Goal: Information Seeking & Learning: Learn about a topic

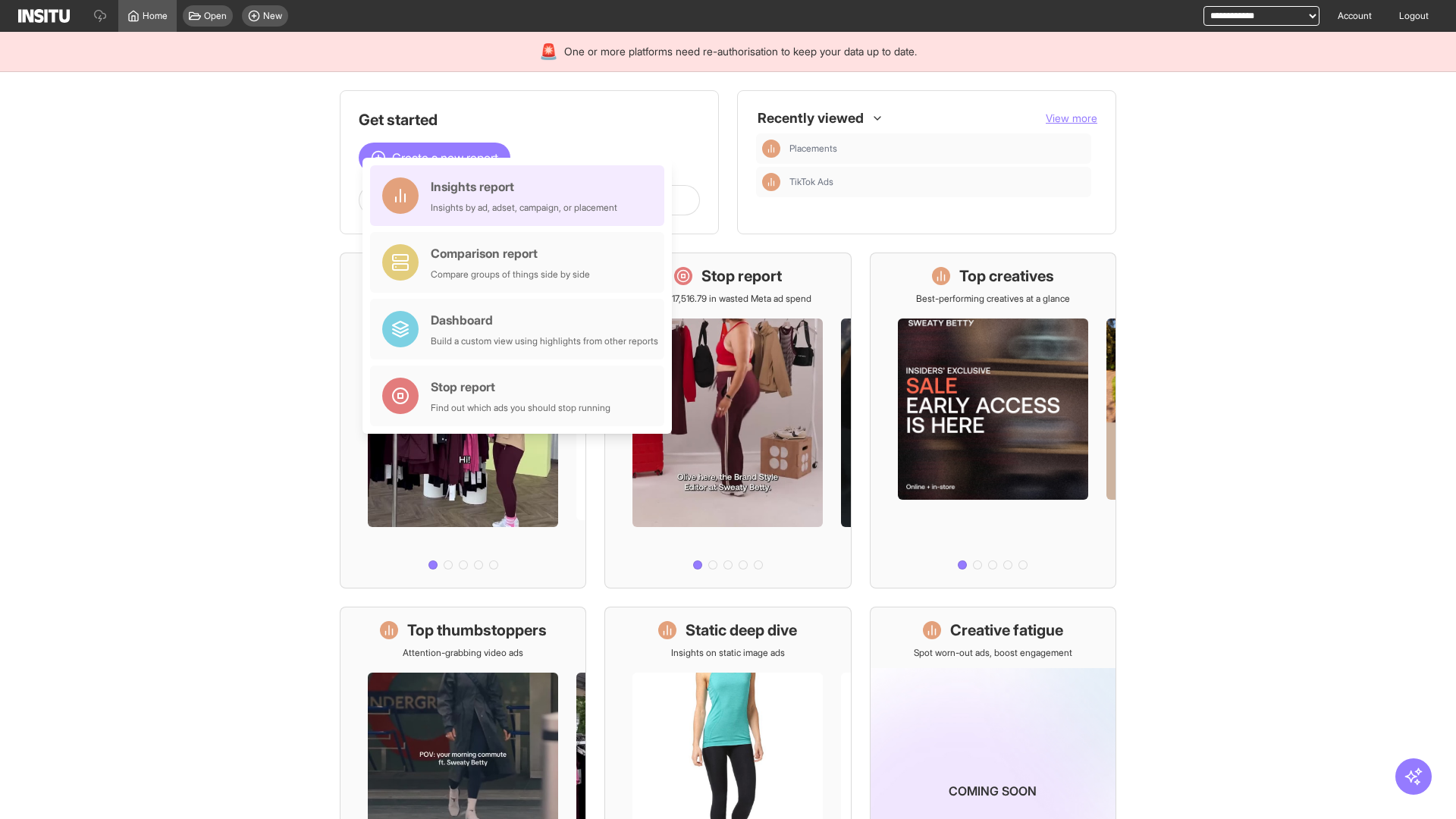
click at [521, 195] on div "Insights report Insights by ad, adset, campaign, or placement" at bounding box center [524, 195] width 186 height 36
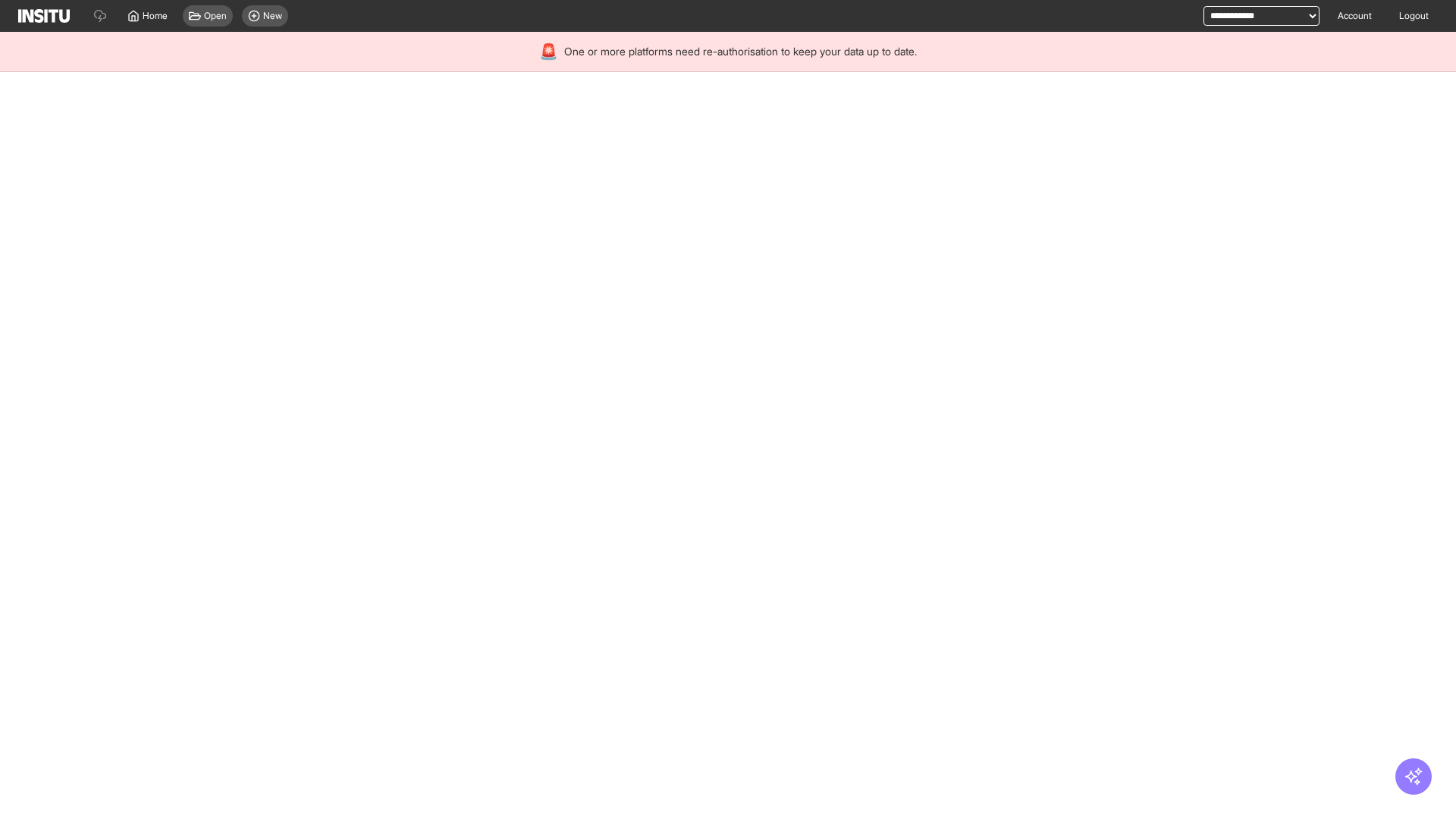
select select "**"
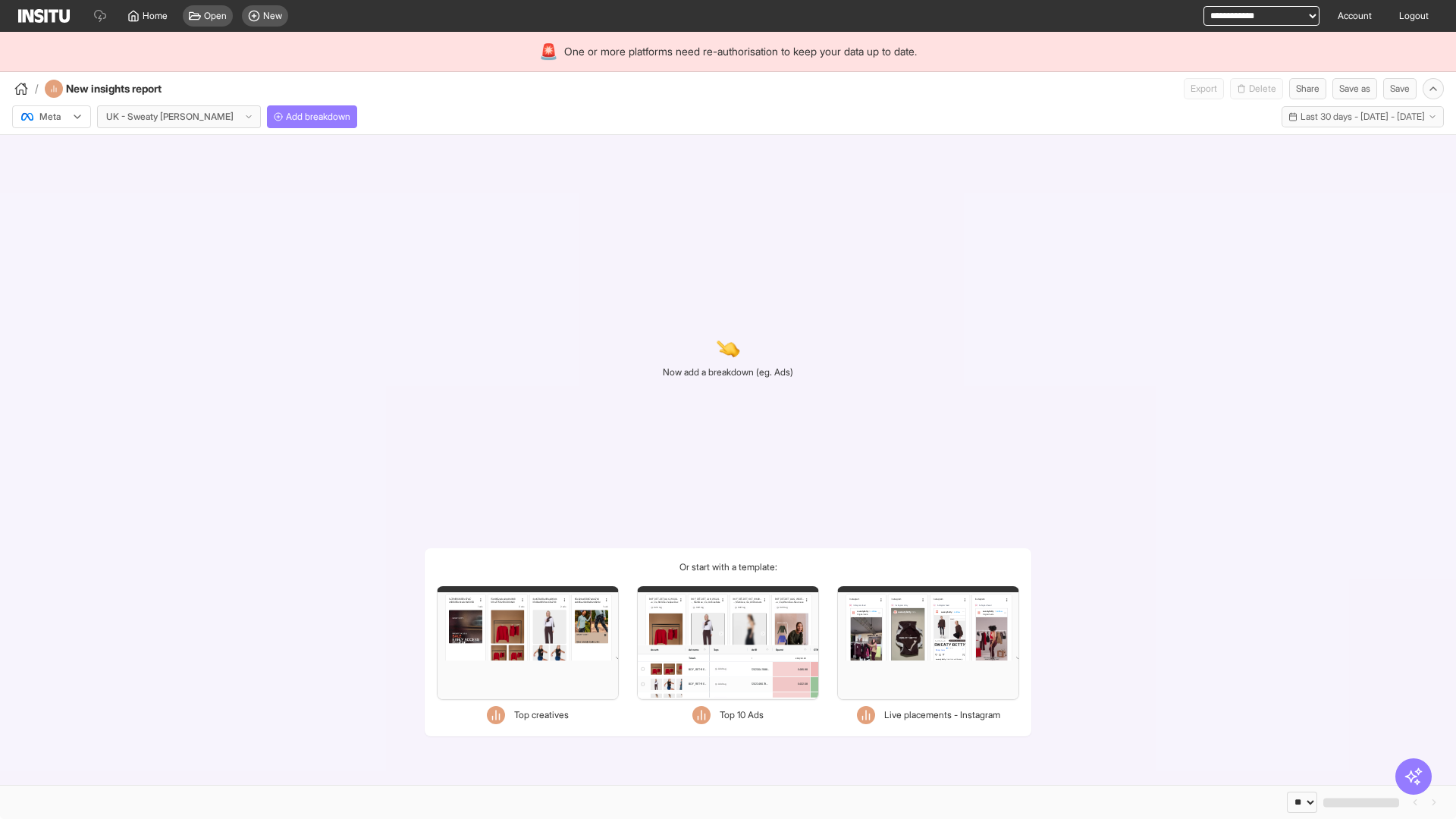
click at [52, 117] on div at bounding box center [40, 116] width 42 height 15
click at [51, 149] on span "Meta" at bounding box center [50, 149] width 21 height 14
click at [286, 117] on span "Add breakdown" at bounding box center [318, 117] width 65 height 12
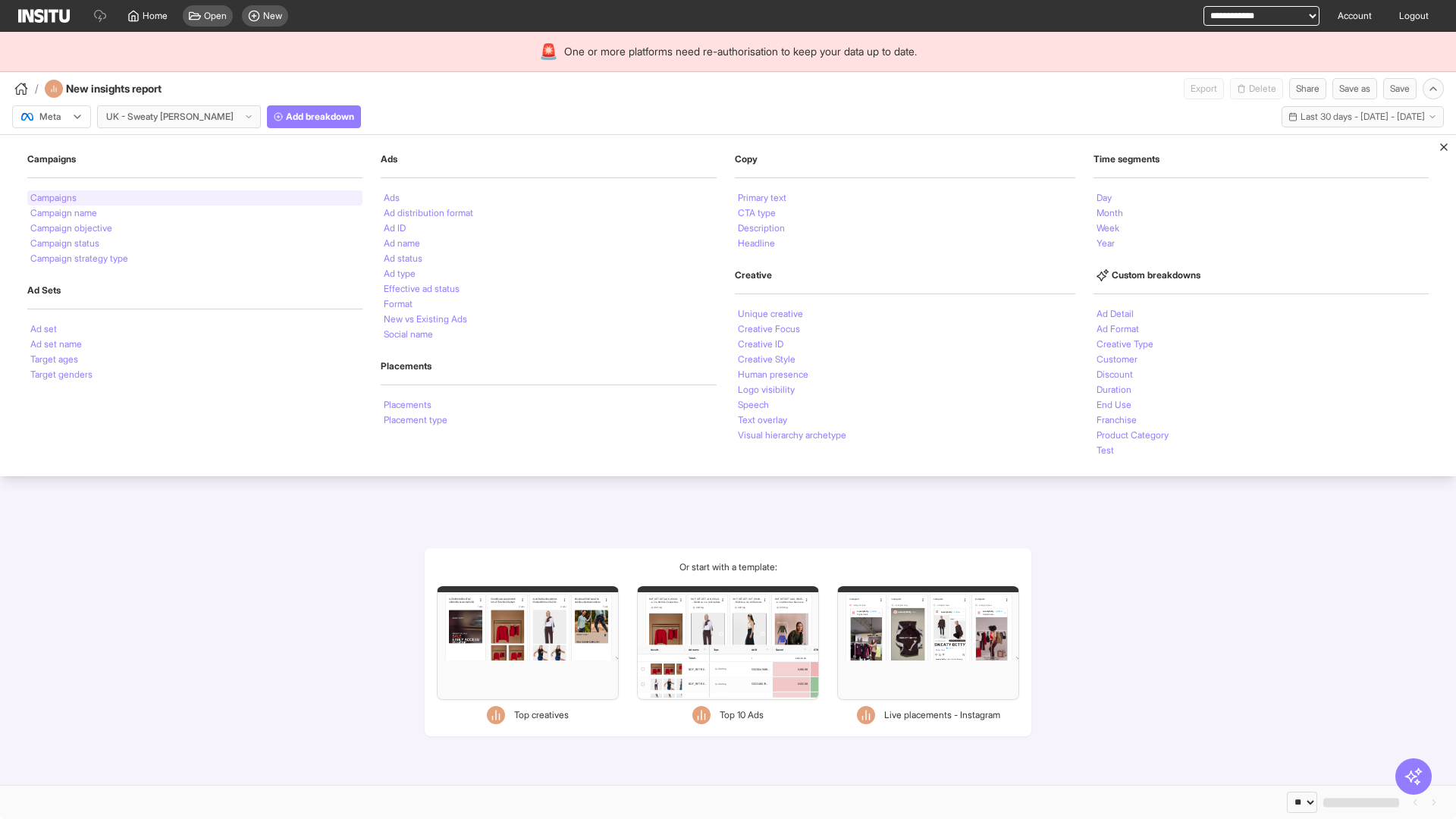
click at [55, 198] on li "Campaigns" at bounding box center [53, 197] width 46 height 9
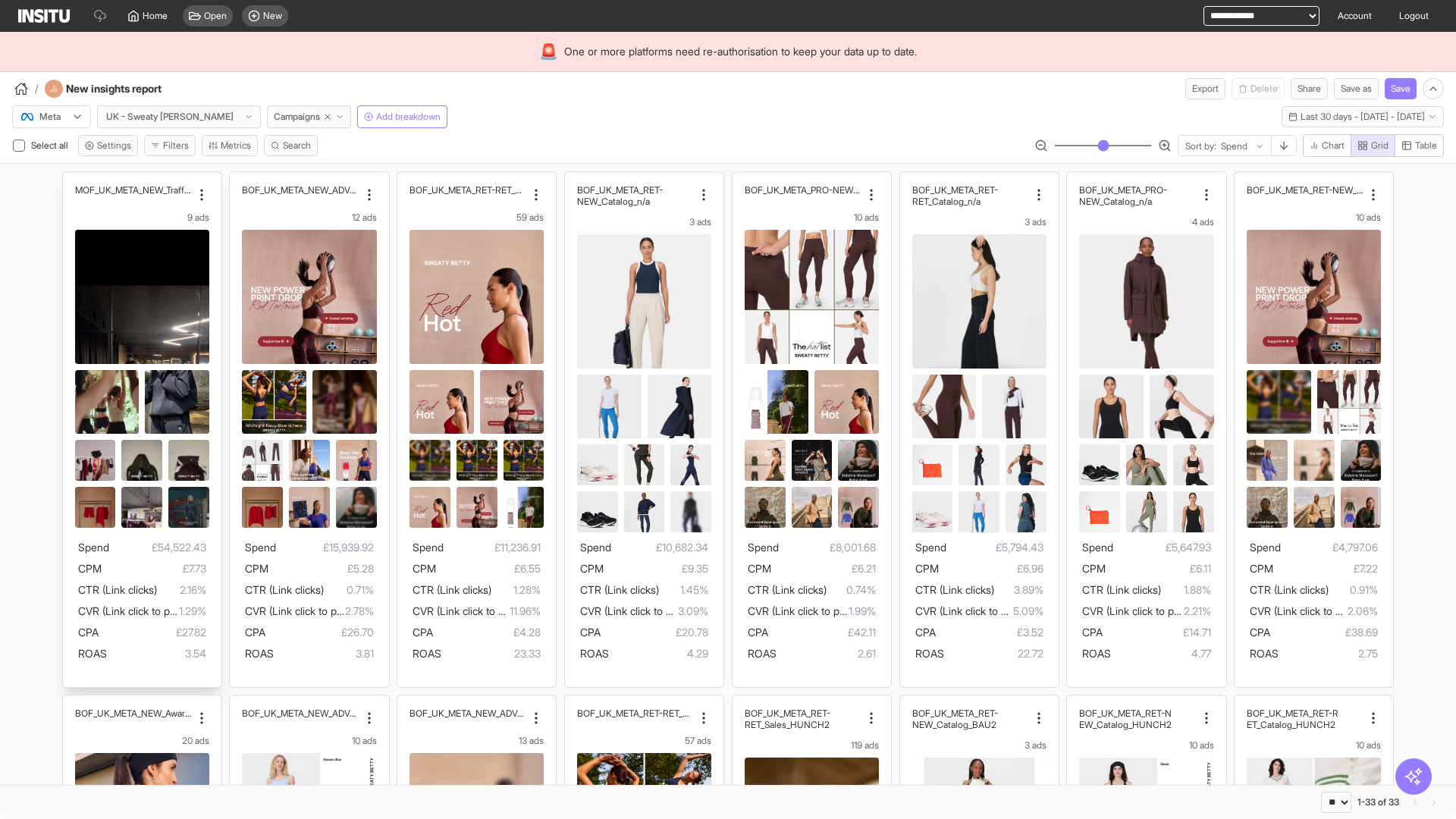
click at [70, 179] on div "MOF_UK_META_NEW_Traffic_July25 9 ads Spend £54,522.43 CPM £7.73 CTR (Link click…" at bounding box center [142, 429] width 159 height 515
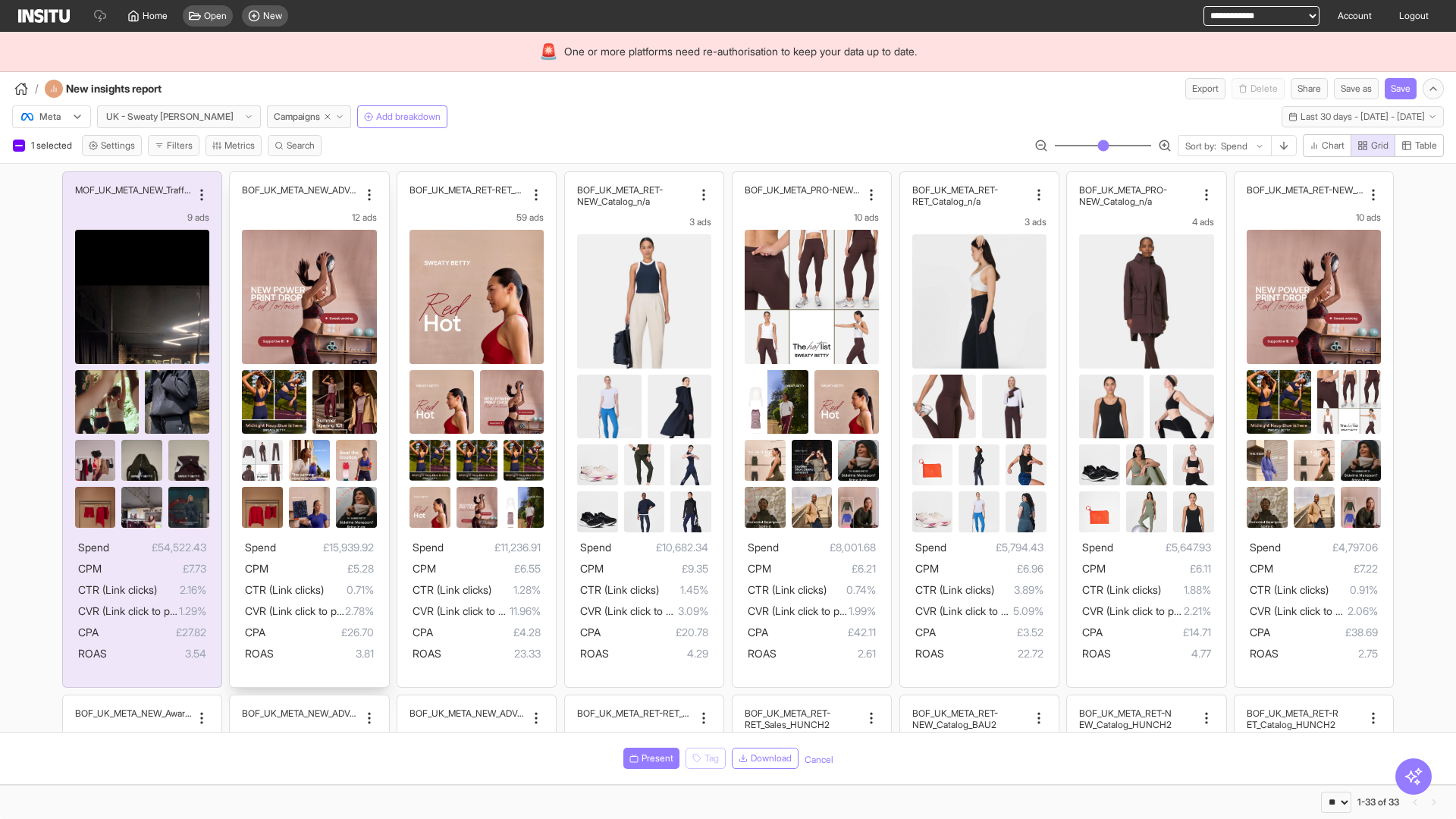
click at [237, 179] on div "BOF_UK_META_NEW_ADV+_Q2 12 ads Spend £15,939.92 CPM £5.28 CTR (Link clicks) 0.7…" at bounding box center [309, 429] width 159 height 515
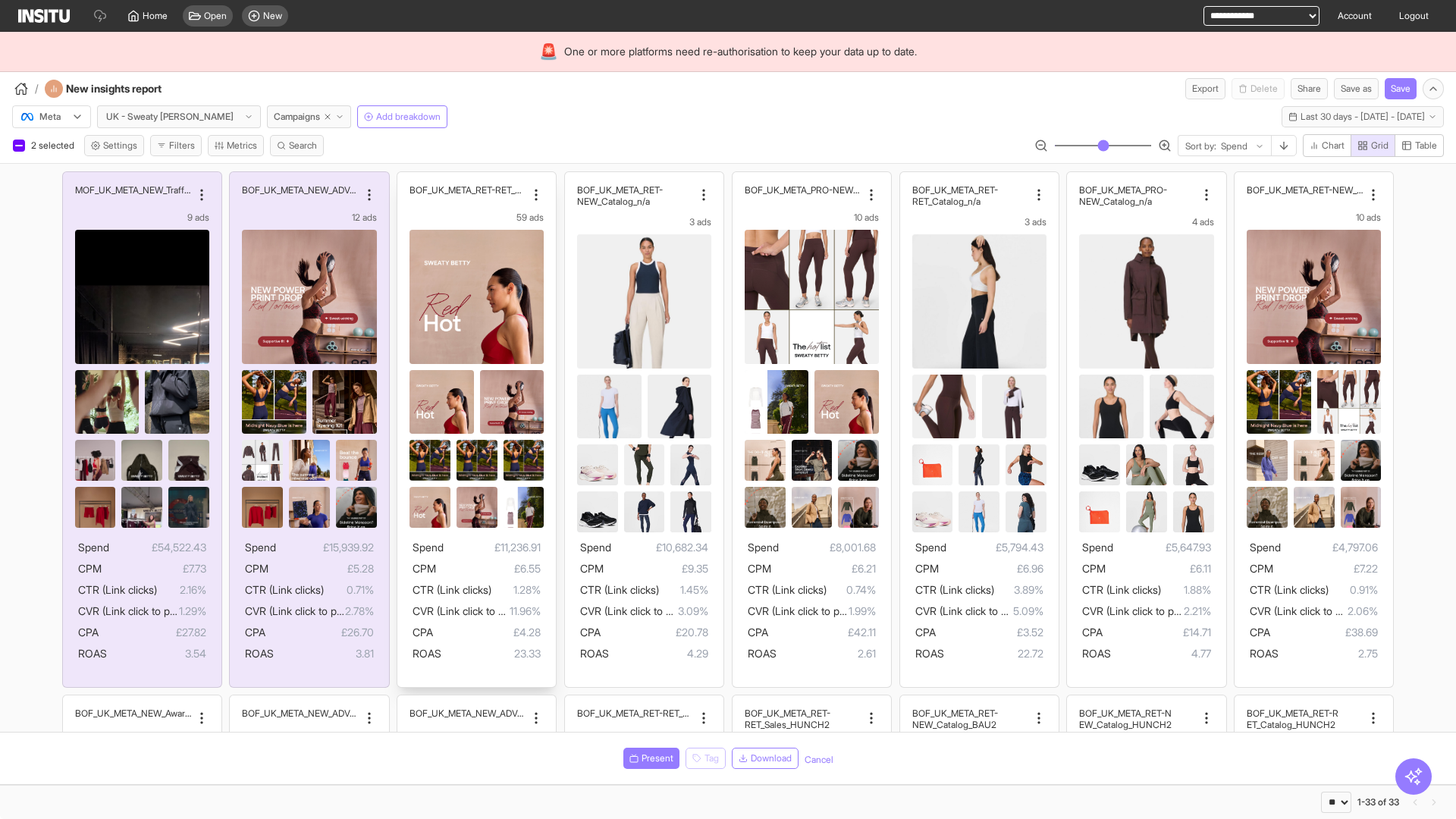
click at [405, 179] on div "BOF_UK_META_RET-RET_Sales_n/a 59 ads Spend £11,236.91 CPM £6.55 CTR (Link click…" at bounding box center [477, 429] width 159 height 515
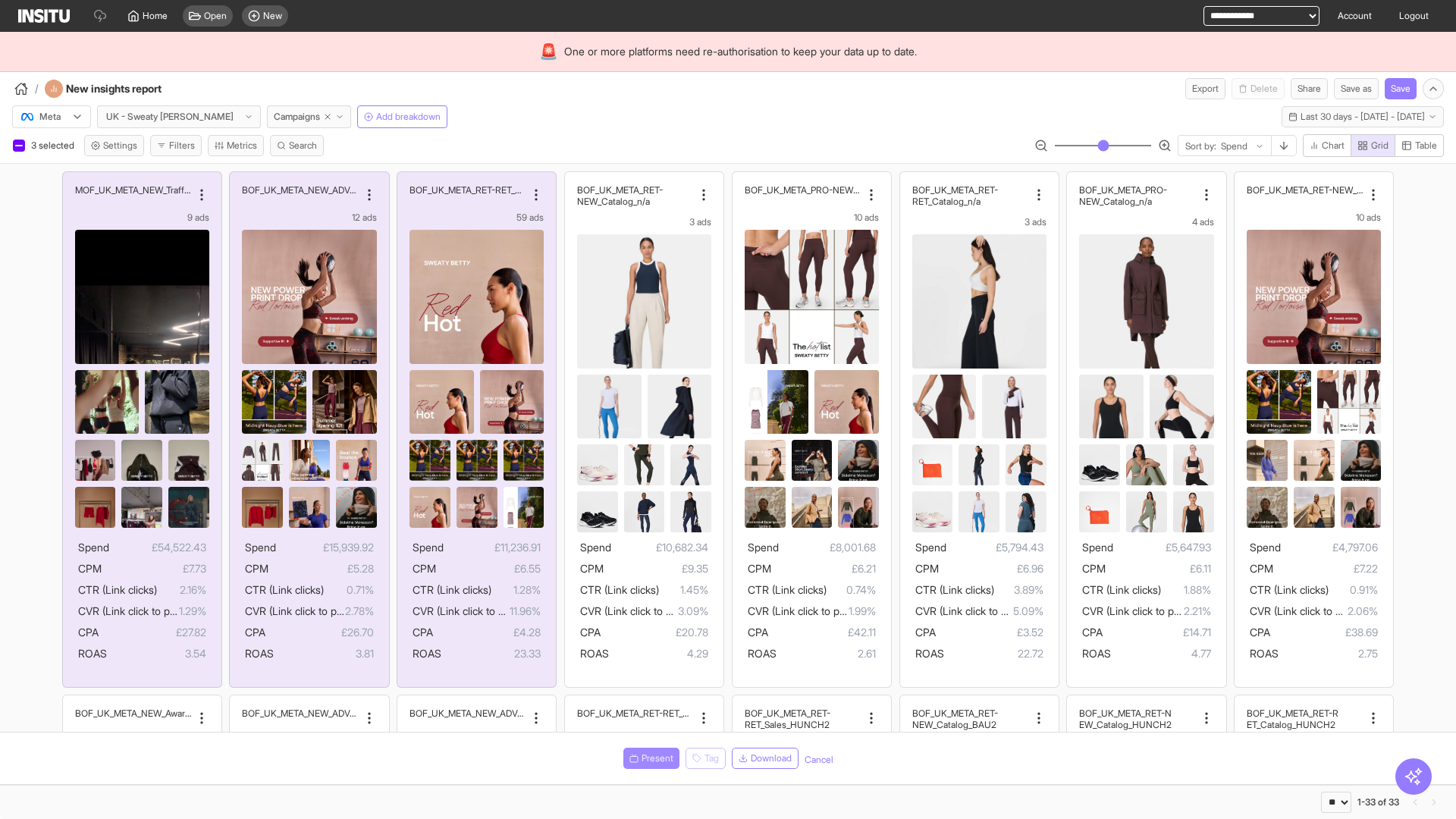
click at [649, 758] on span "Present" at bounding box center [657, 758] width 31 height 12
